Goal: Information Seeking & Learning: Find specific page/section

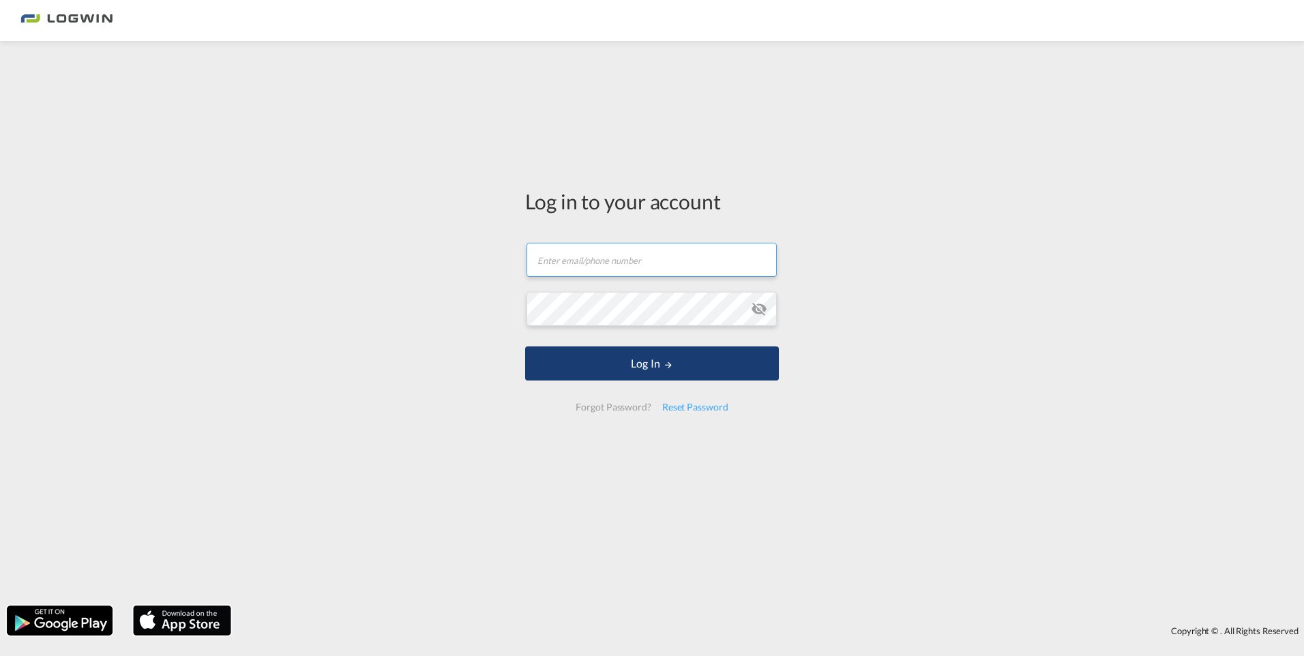
type input "[PERSON_NAME][EMAIL_ADDRESS][PERSON_NAME][DOMAIN_NAME]"
click at [663, 361] on md-icon "LOGIN" at bounding box center [668, 365] width 10 height 10
